Goal: Connect with others: Connect with others

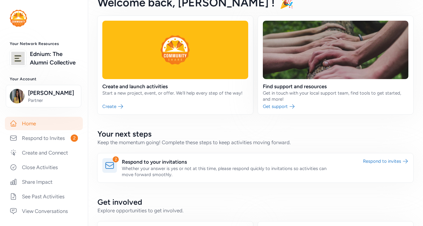
scroll to position [46, 0]
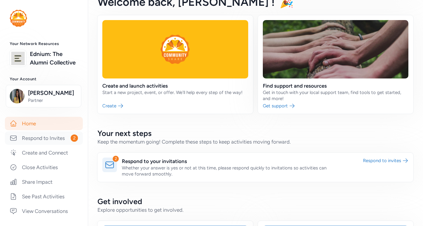
click at [35, 143] on link "Respond to Invites 2" at bounding box center [44, 138] width 78 height 13
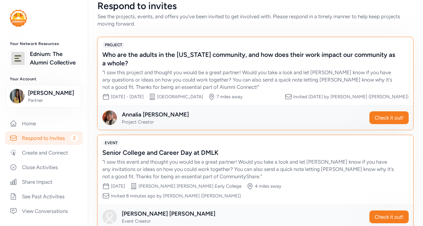
scroll to position [12, 0]
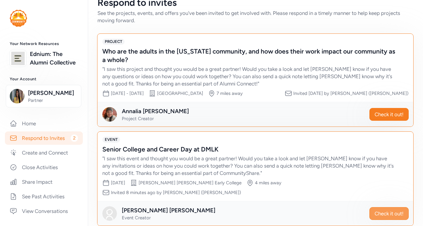
click at [383, 210] on span "Check it out!" at bounding box center [389, 213] width 29 height 7
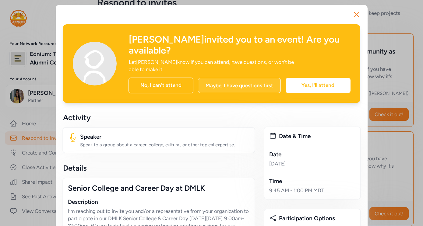
click at [233, 86] on div "Maybe, I have questions first" at bounding box center [239, 85] width 83 height 15
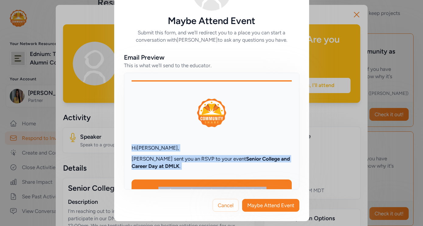
drag, startPoint x: 262, startPoint y: 179, endPoint x: 124, endPoint y: 142, distance: 142.7
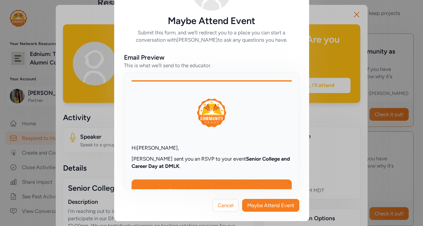
click at [167, 157] on p "Frida Soto sent you an RSVP to your event Senior College and Career Day at DMLK…" at bounding box center [212, 162] width 160 height 15
click at [161, 147] on div "Hi Esmeralda ," at bounding box center [212, 147] width 160 height 7
click at [169, 148] on div "Hi Esmeralda ," at bounding box center [212, 147] width 160 height 7
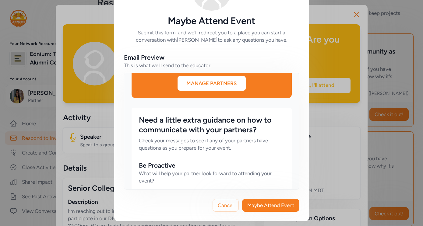
scroll to position [321, 0]
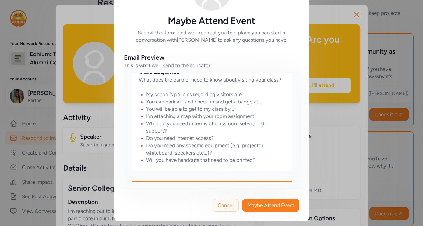
click at [227, 211] on button "Cancel" at bounding box center [226, 205] width 26 height 13
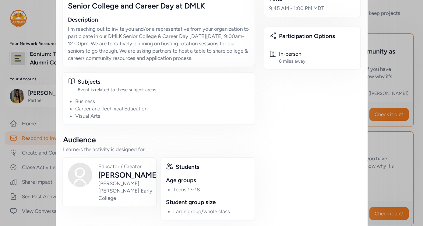
scroll to position [222, 0]
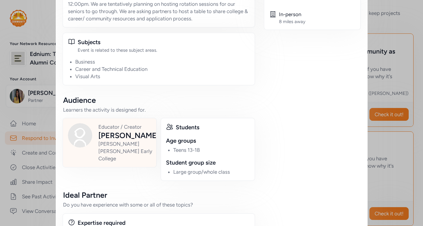
click at [120, 159] on div "Dr. Martin Luther King Jr. Early College" at bounding box center [128, 151] width 61 height 22
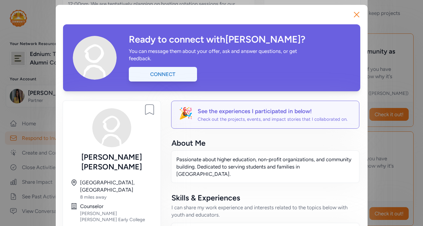
click at [182, 73] on div "Connect" at bounding box center [163, 74] width 68 height 15
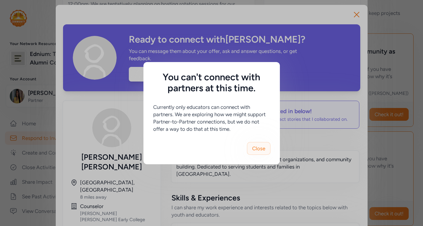
click at [251, 146] on button "Close" at bounding box center [258, 148] width 23 height 13
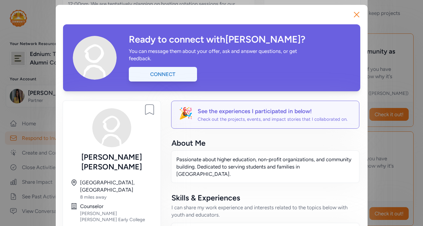
click at [165, 77] on div "Connect" at bounding box center [163, 74] width 68 height 15
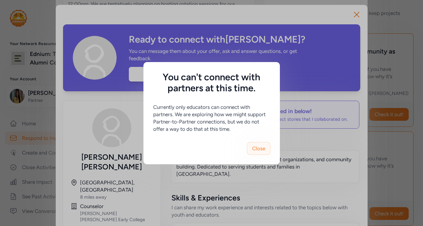
click at [265, 148] on button "Close" at bounding box center [258, 148] width 23 height 13
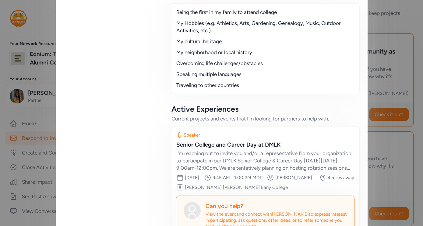
scroll to position [638, 0]
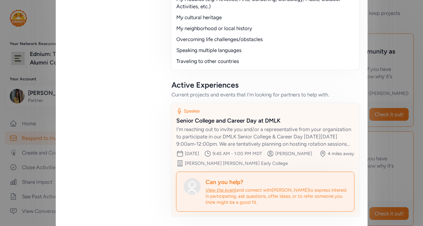
click at [226, 188] on span "View the event" at bounding box center [221, 190] width 31 height 5
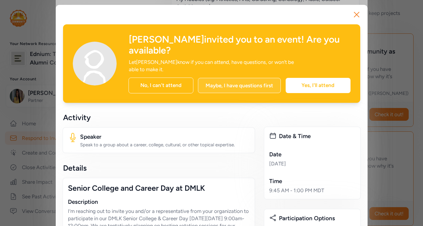
click at [241, 86] on div "Maybe, I have questions first" at bounding box center [239, 85] width 83 height 15
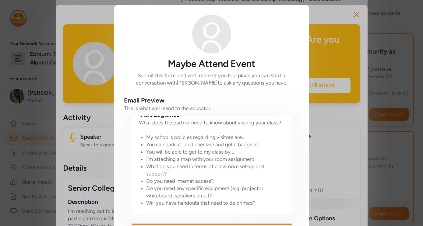
scroll to position [43, 0]
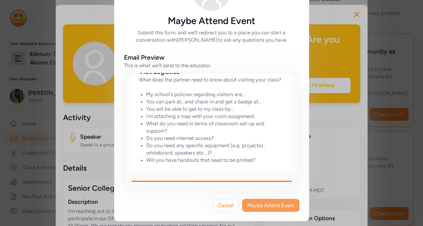
click at [281, 204] on span "Maybe Attend Event" at bounding box center [270, 205] width 47 height 7
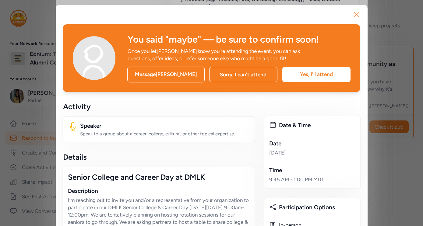
click at [359, 13] on icon "button" at bounding box center [357, 15] width 10 height 10
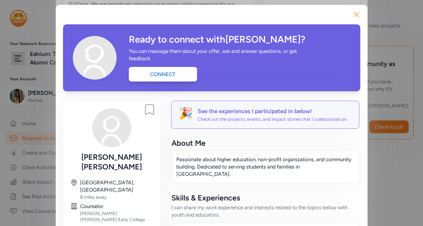
click at [353, 19] on icon "button" at bounding box center [357, 15] width 10 height 10
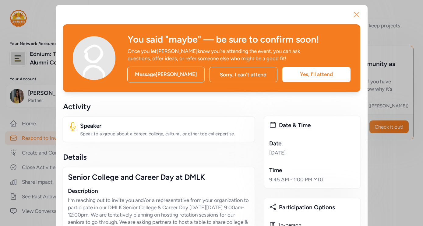
click at [355, 15] on icon "button" at bounding box center [357, 15] width 10 height 10
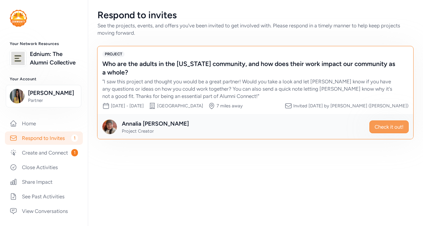
click at [383, 124] on span "Check it out!" at bounding box center [389, 126] width 29 height 7
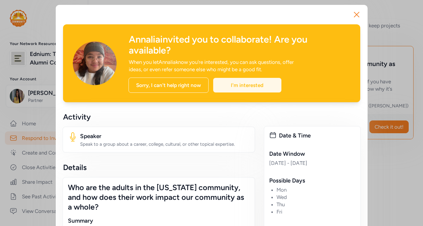
click at [242, 83] on div "I'm interested" at bounding box center [247, 85] width 68 height 15
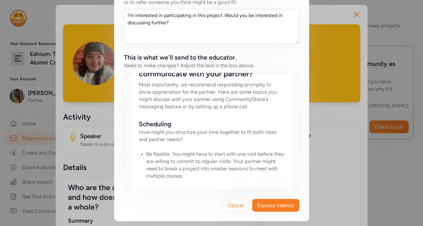
scroll to position [258, 0]
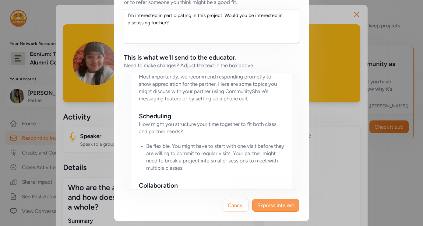
click at [278, 206] on span "Express Interest" at bounding box center [276, 205] width 37 height 7
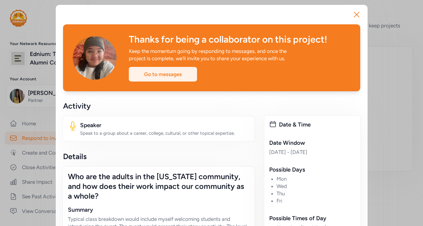
click at [180, 76] on div "Go to messages" at bounding box center [163, 74] width 68 height 15
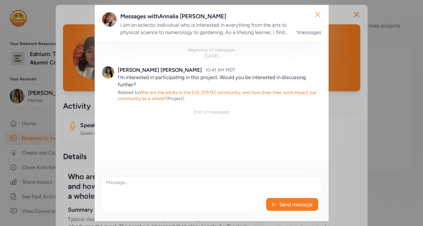
click at [314, 18] on icon "button" at bounding box center [318, 15] width 10 height 10
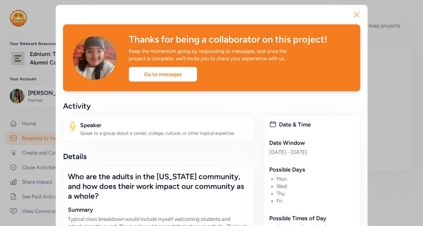
click at [355, 15] on icon "button" at bounding box center [357, 15] width 10 height 10
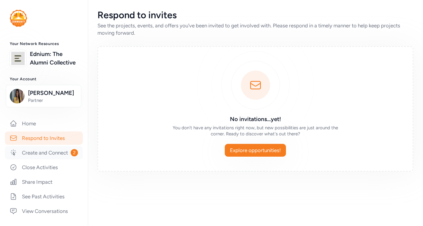
click at [48, 151] on link "Create and Connect 2" at bounding box center [44, 152] width 78 height 13
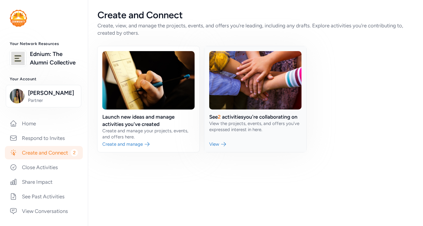
click at [222, 150] on link at bounding box center [255, 99] width 102 height 106
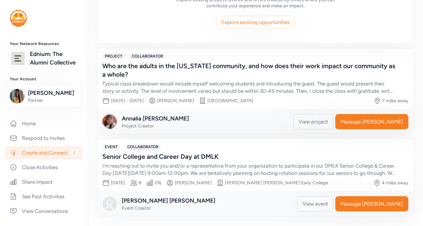
scroll to position [102, 0]
